Goal: Transaction & Acquisition: Book appointment/travel/reservation

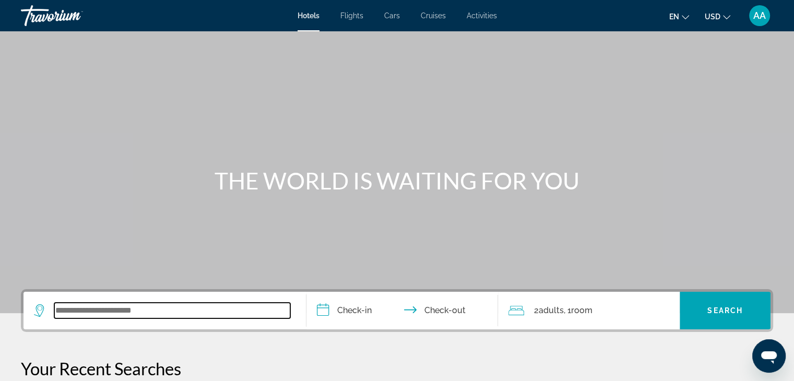
click at [75, 308] on input "Search widget" at bounding box center [172, 311] width 236 height 16
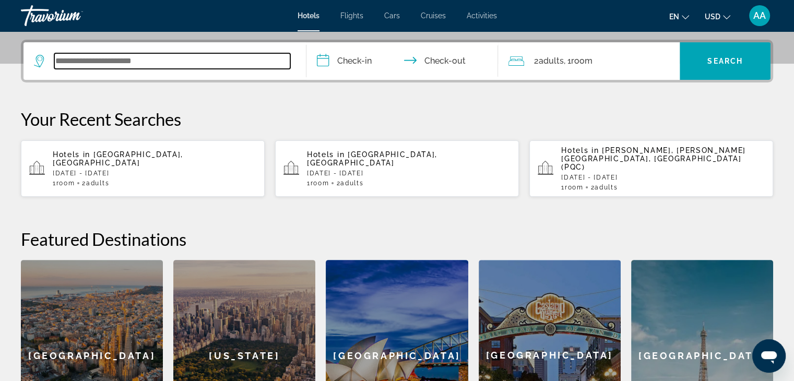
scroll to position [255, 0]
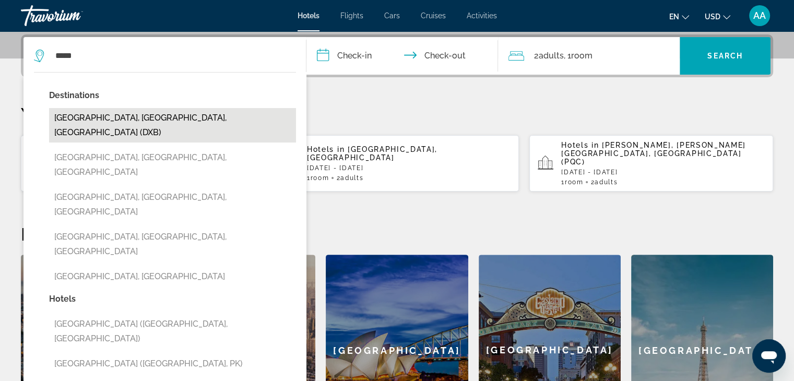
click at [149, 115] on button "[GEOGRAPHIC_DATA], [GEOGRAPHIC_DATA], [GEOGRAPHIC_DATA] (DXB)" at bounding box center [172, 125] width 247 height 34
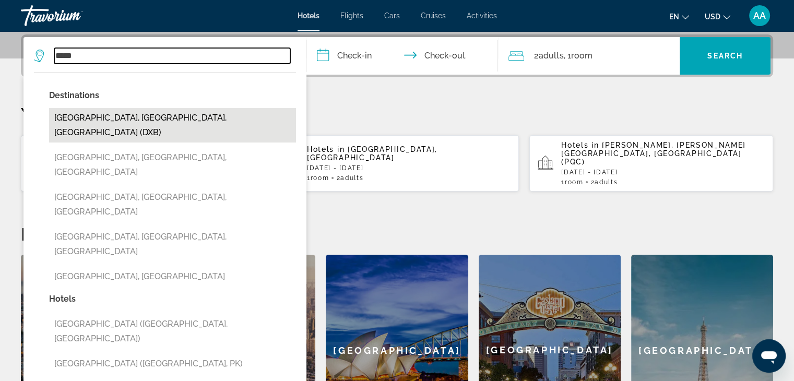
type input "**********"
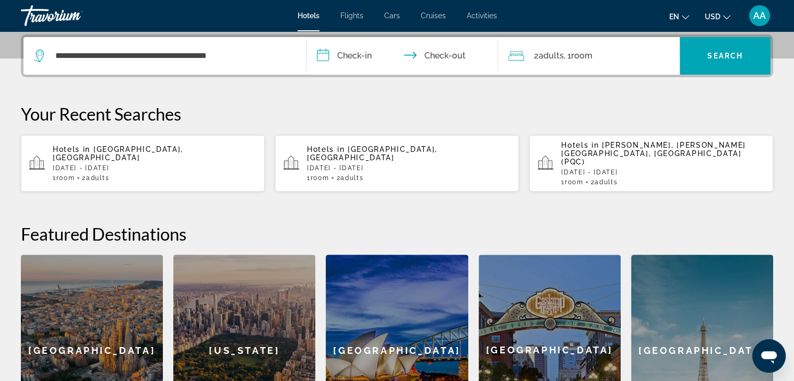
click at [342, 55] on input "**********" at bounding box center [404, 57] width 196 height 41
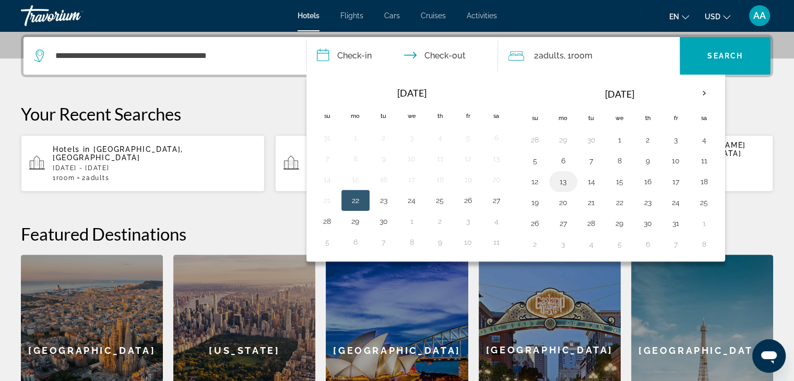
click at [562, 176] on button "13" at bounding box center [563, 181] width 17 height 15
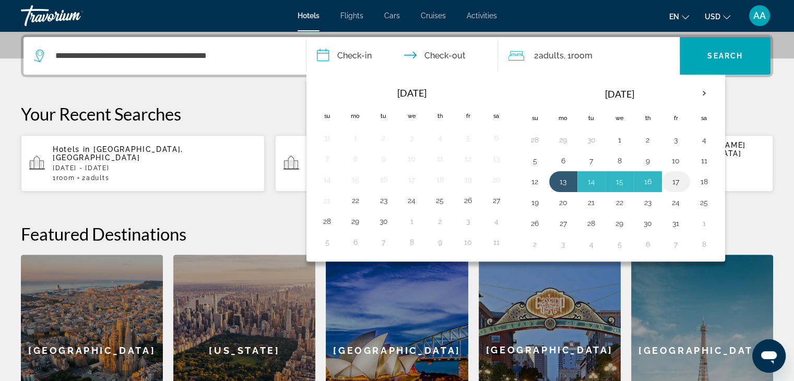
click at [672, 182] on button "17" at bounding box center [676, 181] width 17 height 15
type input "**********"
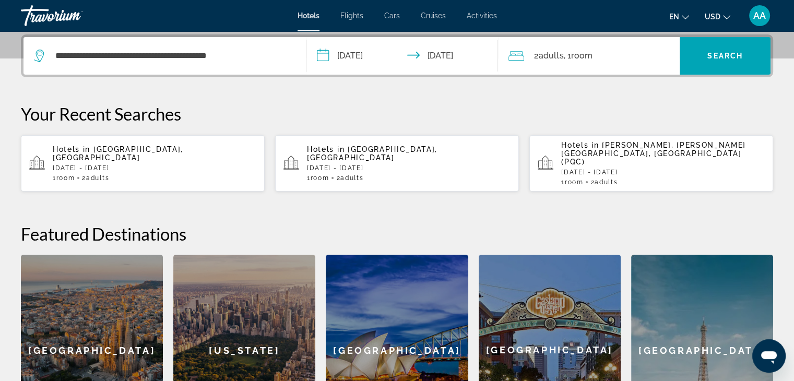
click at [580, 59] on span "Room" at bounding box center [580, 56] width 21 height 10
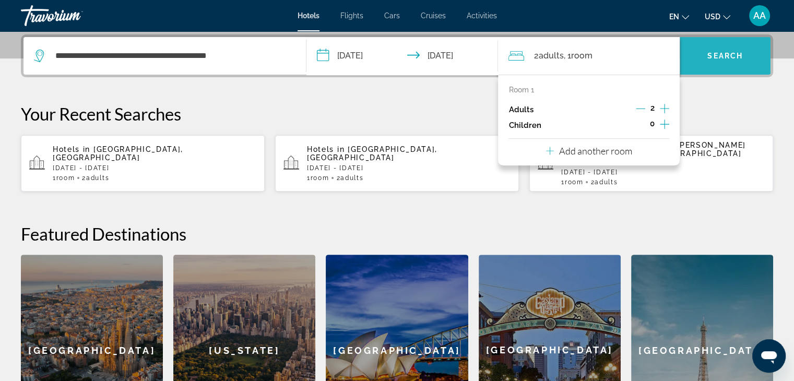
click at [731, 53] on span "Search" at bounding box center [724, 56] width 35 height 8
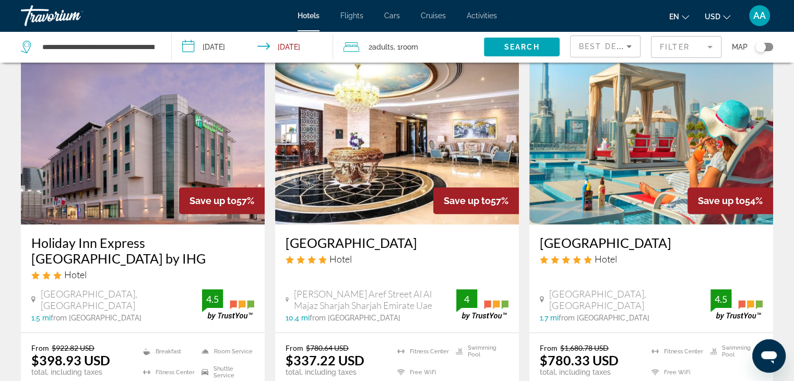
scroll to position [463, 0]
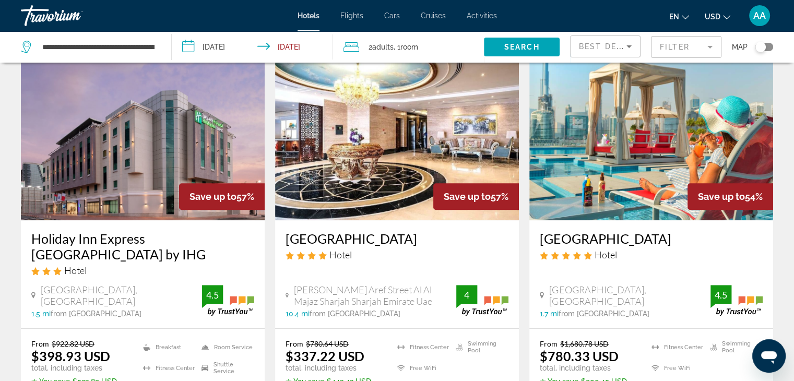
click at [672, 47] on mat-form-field "Filter" at bounding box center [686, 47] width 70 height 22
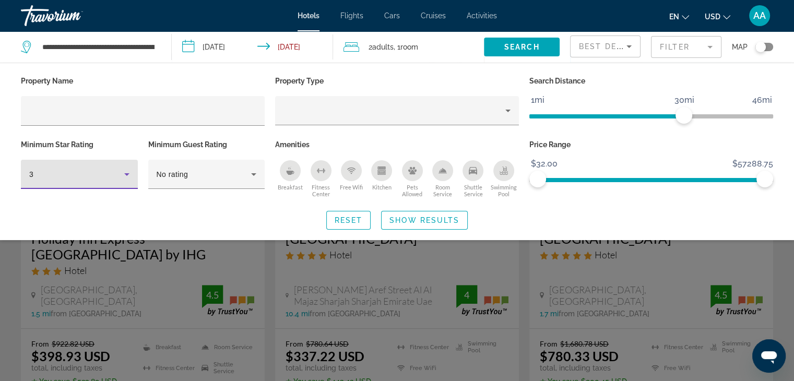
click at [96, 177] on div "3" at bounding box center [76, 174] width 95 height 13
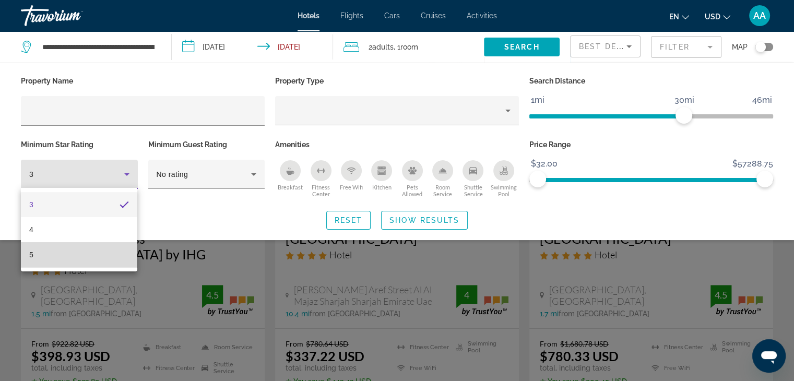
click at [72, 265] on mat-option "5" at bounding box center [79, 254] width 116 height 25
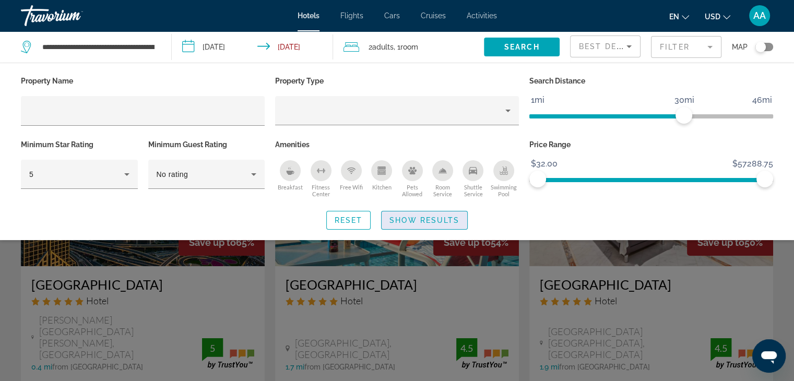
click at [401, 219] on span "Show Results" at bounding box center [424, 220] width 70 height 8
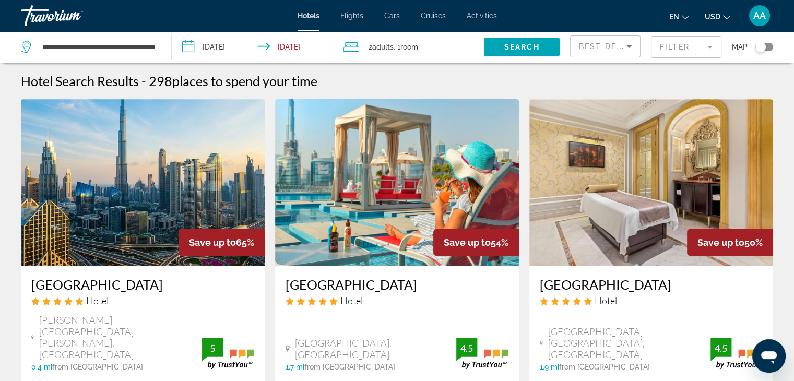
click at [764, 43] on div "Toggle map" at bounding box center [760, 47] width 10 height 10
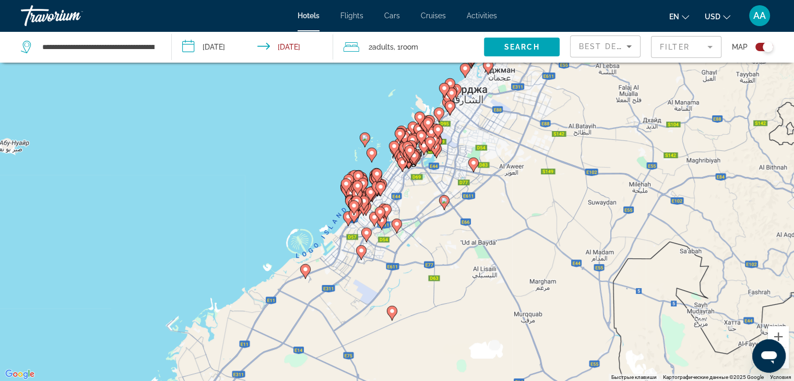
click at [474, 161] on image "Main content" at bounding box center [473, 163] width 6 height 6
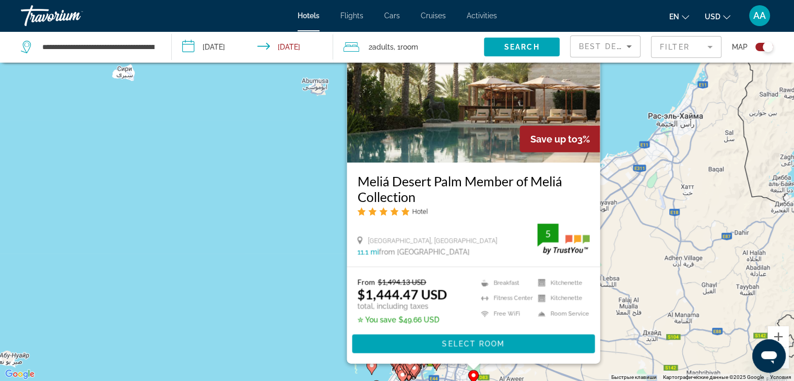
click at [410, 372] on gmp-advanced-marker "Main content" at bounding box center [414, 370] width 10 height 16
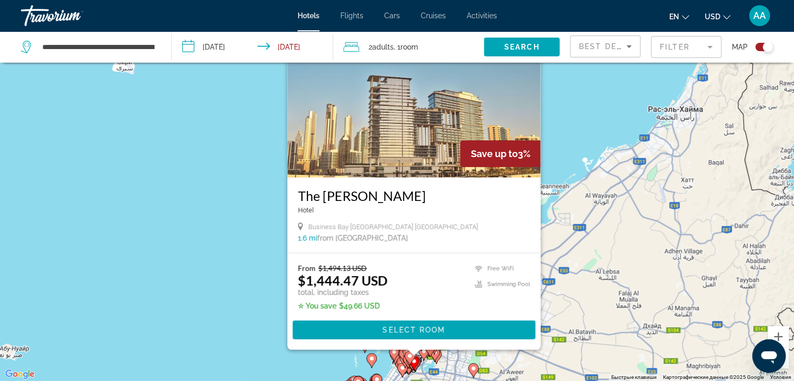
click at [767, 49] on div "Toggle map" at bounding box center [768, 47] width 10 height 10
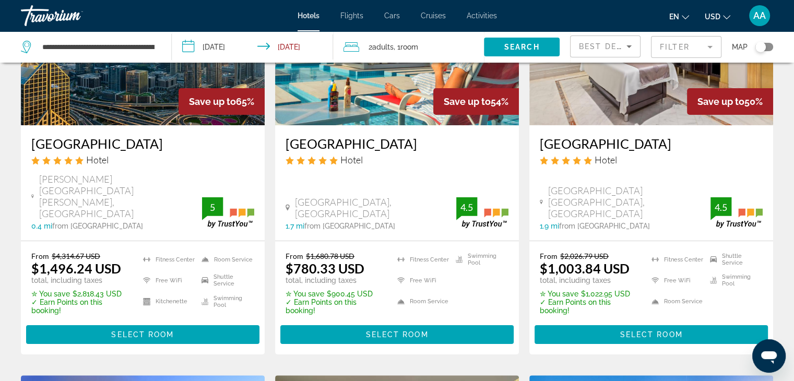
scroll to position [147, 0]
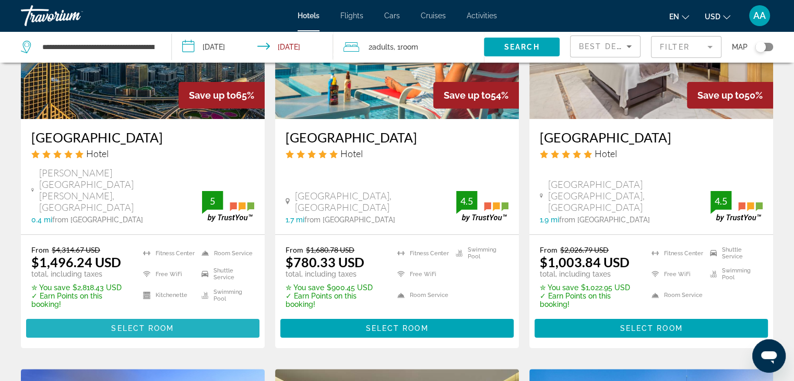
click at [134, 316] on span "Main content" at bounding box center [142, 328] width 233 height 25
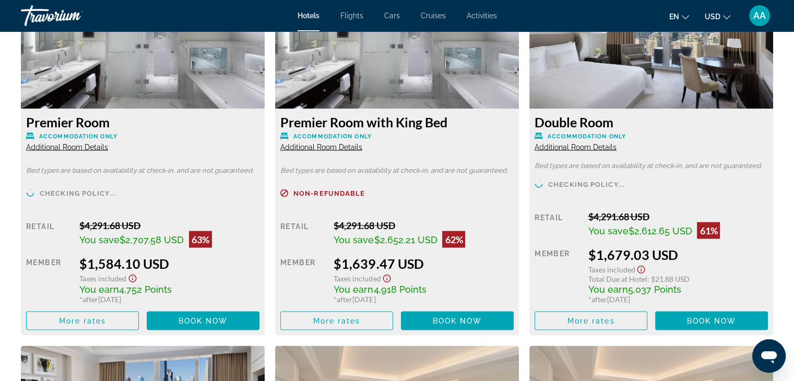
scroll to position [1870, 0]
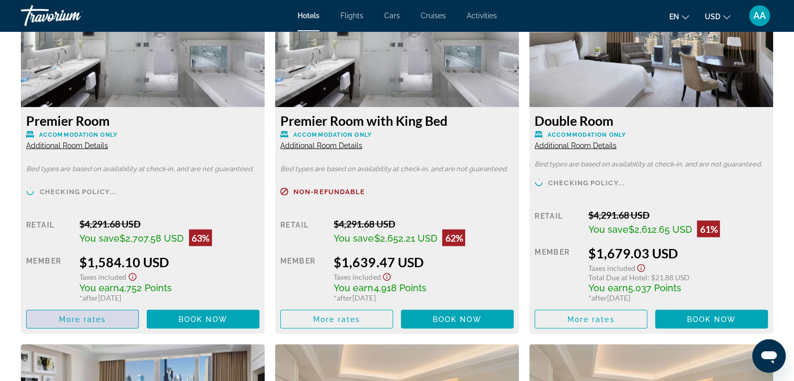
click at [100, 317] on span "More rates" at bounding box center [82, 319] width 47 height 8
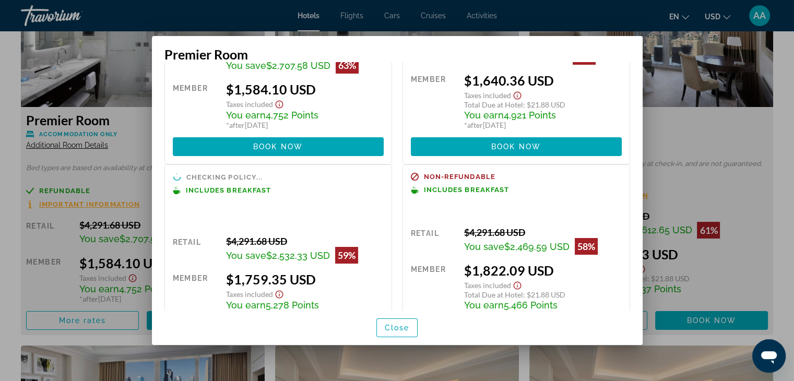
scroll to position [130, 0]
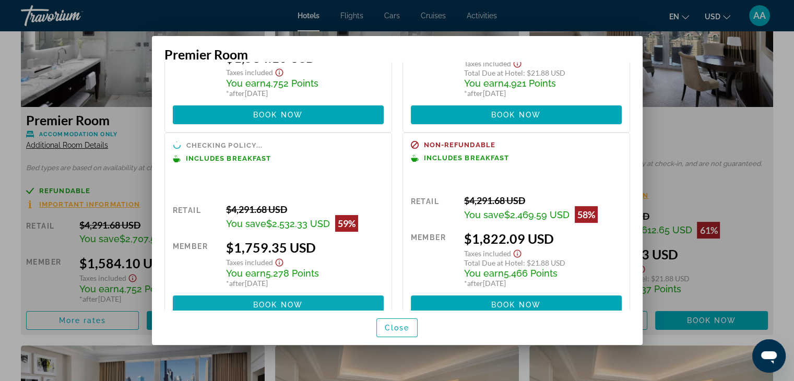
click at [314, 299] on span at bounding box center [278, 304] width 211 height 25
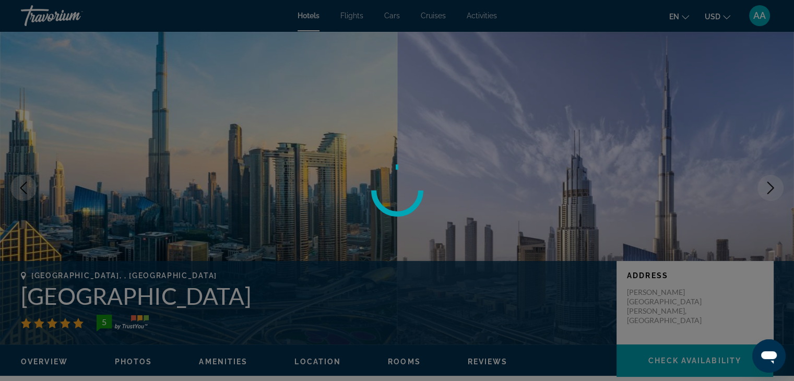
scroll to position [1870, 0]
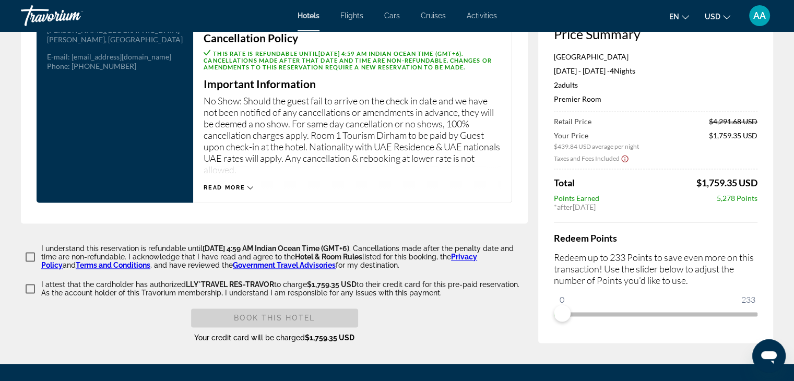
scroll to position [1370, 0]
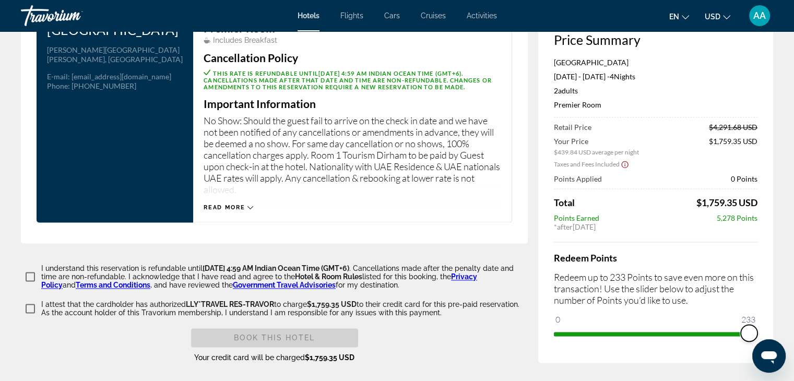
drag, startPoint x: 1316, startPoint y: 679, endPoint x: 764, endPoint y: 363, distance: 635.9
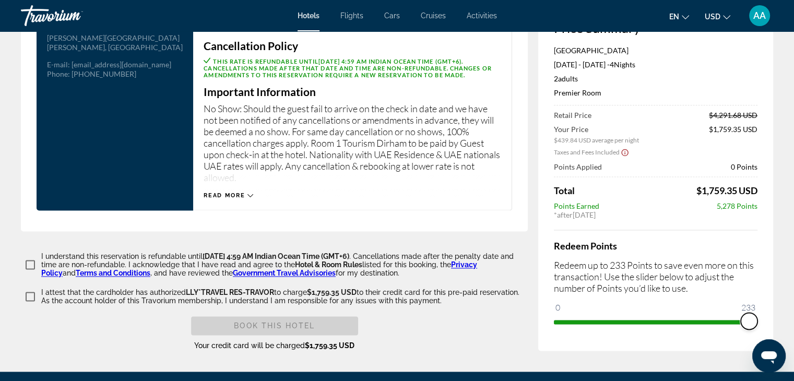
scroll to position [1380, 0]
